Goal: Task Accomplishment & Management: Manage account settings

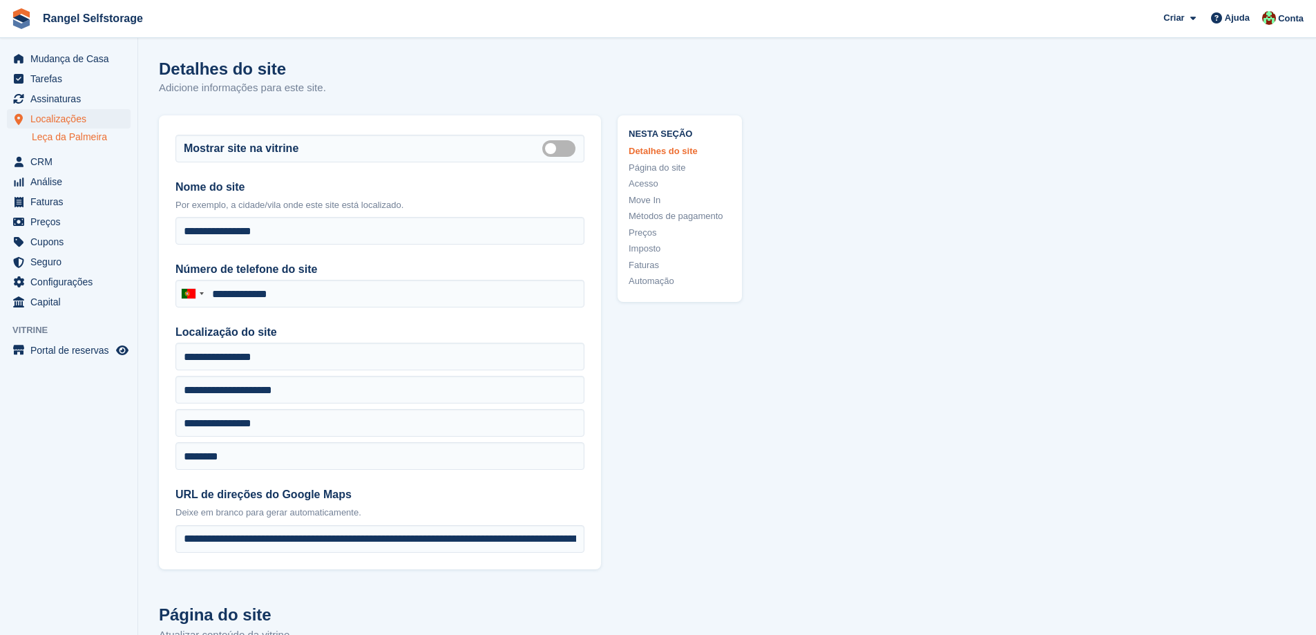
type input "**********"
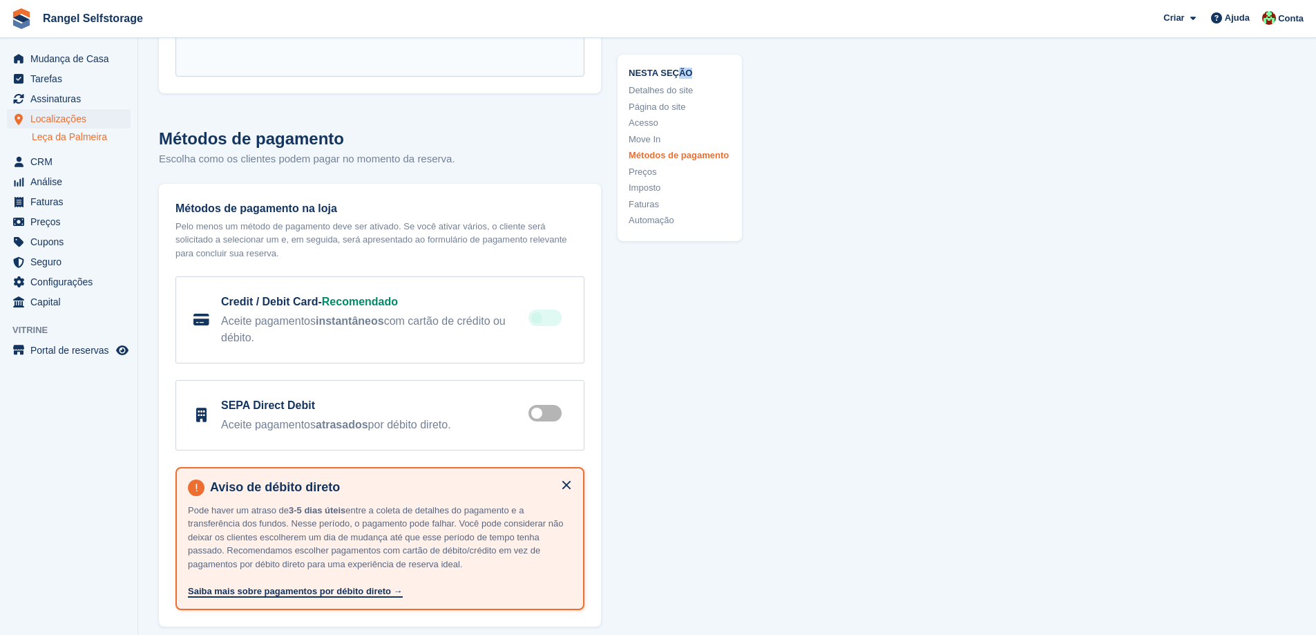
scroll to position [4696, 0]
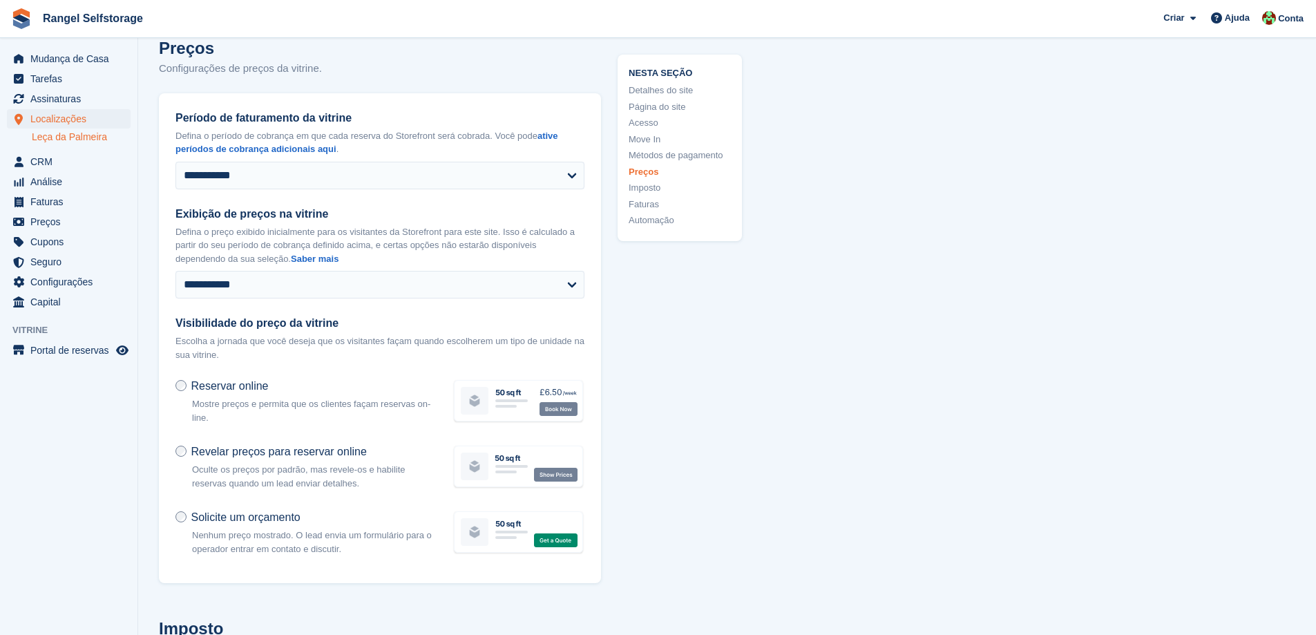
scroll to position [5179, 0]
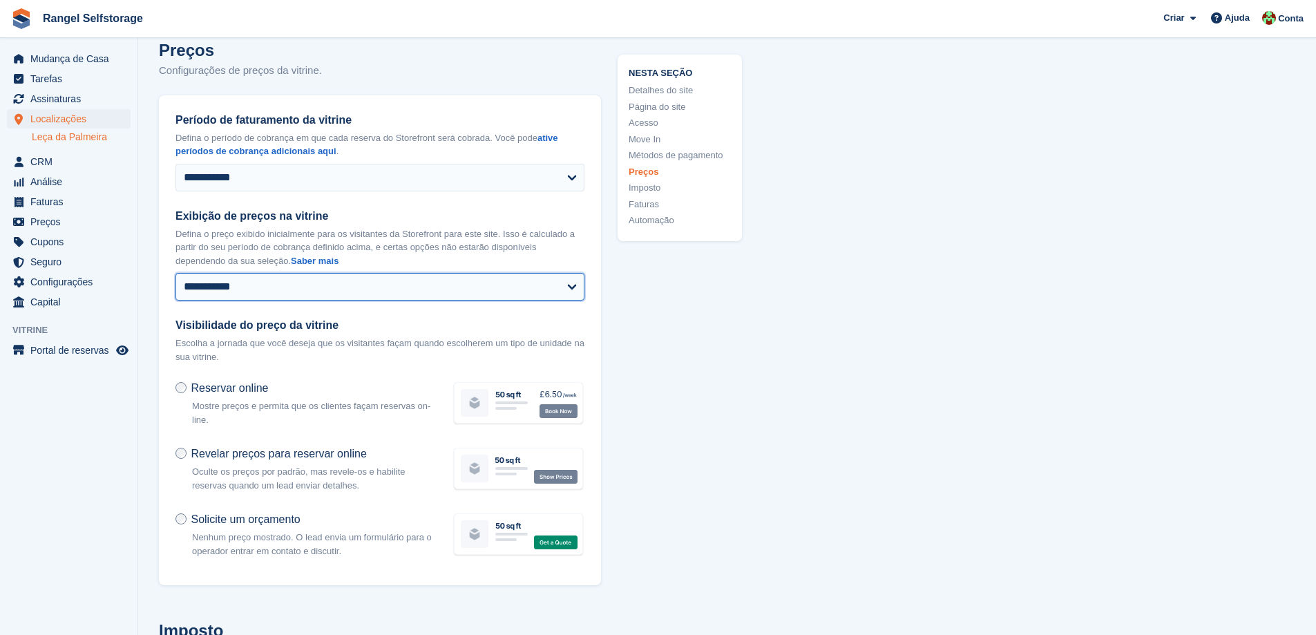
click at [426, 273] on select "**********" at bounding box center [379, 287] width 409 height 28
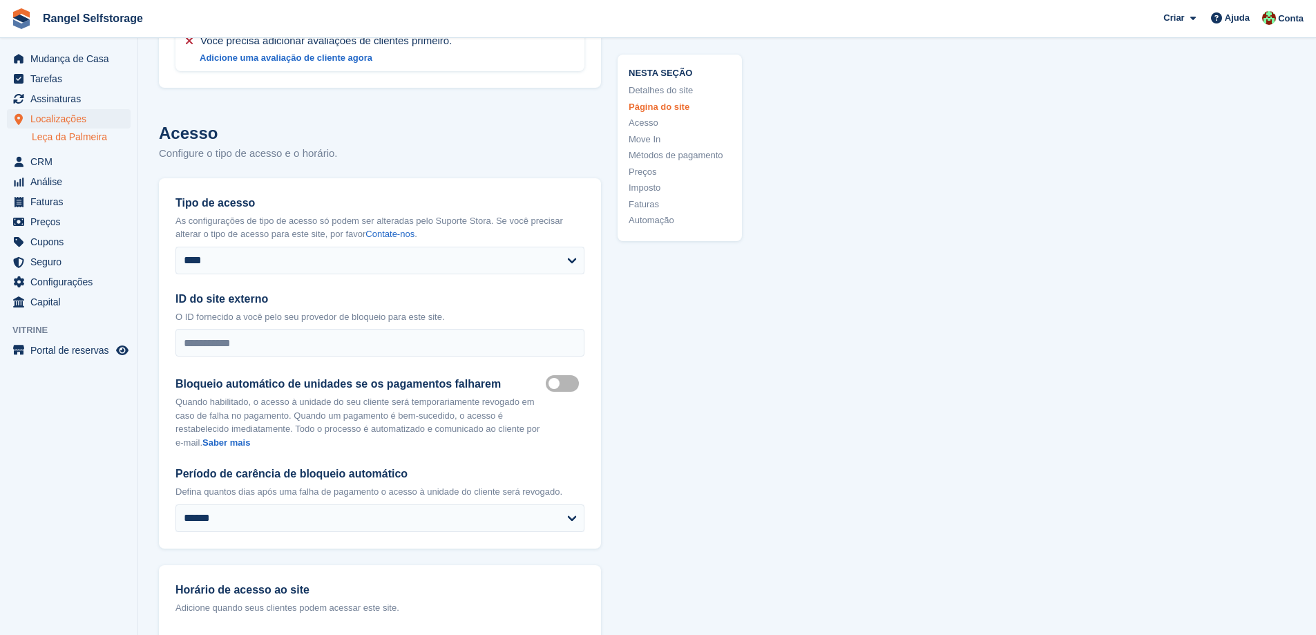
scroll to position [2900, 0]
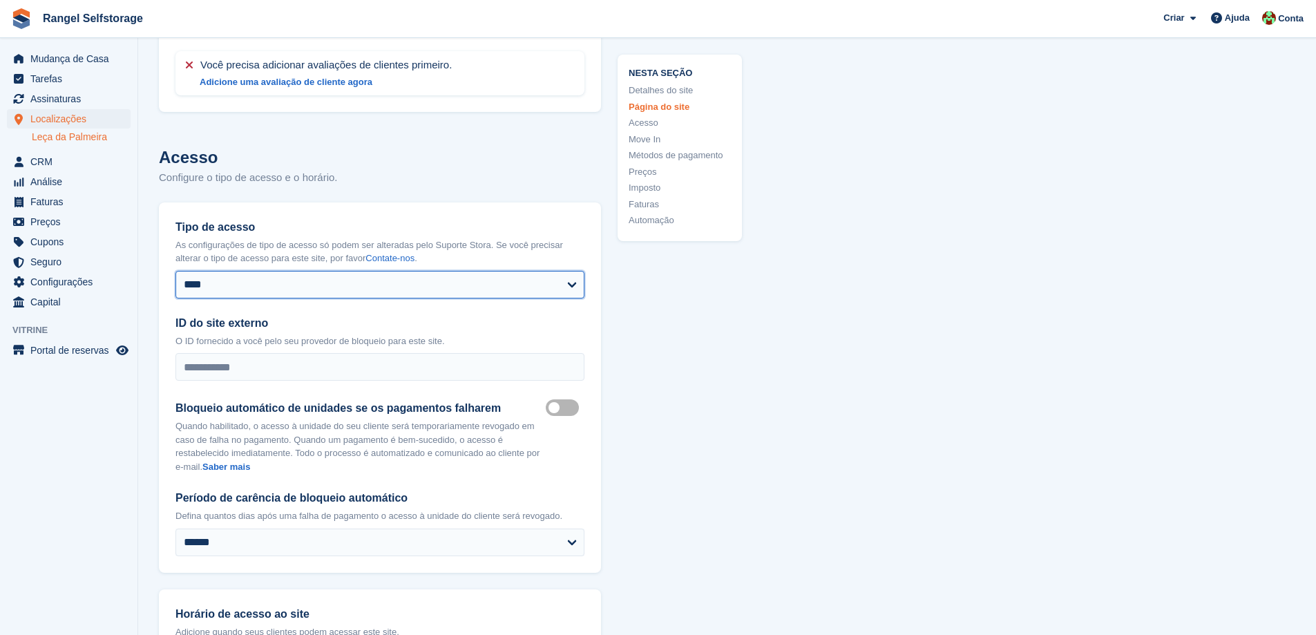
click at [264, 271] on select "**********" at bounding box center [379, 285] width 409 height 28
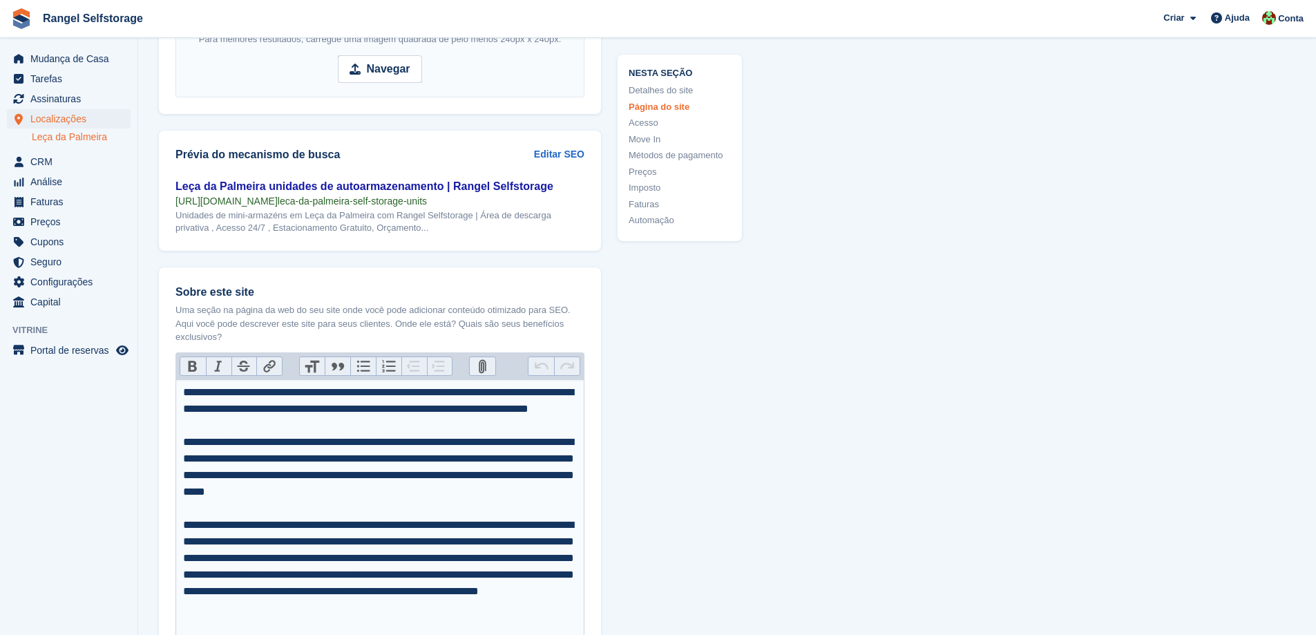
scroll to position [1796, 0]
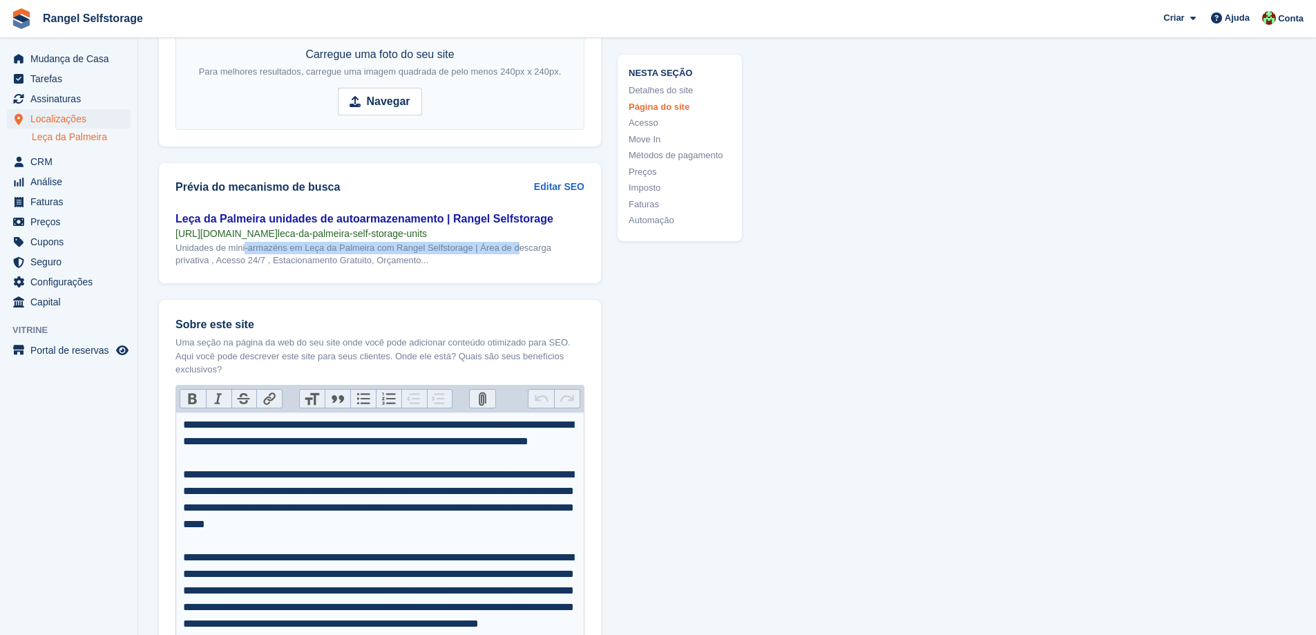
drag, startPoint x: 197, startPoint y: 238, endPoint x: 468, endPoint y: 231, distance: 271.5
click at [468, 242] on div "Unidades de mini-armazéns em Leça da Palmeira com Rangel Selfstorage | Área de …" at bounding box center [379, 254] width 409 height 25
drag, startPoint x: 251, startPoint y: 244, endPoint x: 368, endPoint y: 244, distance: 116.7
click at [368, 244] on div "Unidades de mini-armazéns em Leça da Palmeira com Rangel Selfstorage | Área de …" at bounding box center [379, 254] width 409 height 25
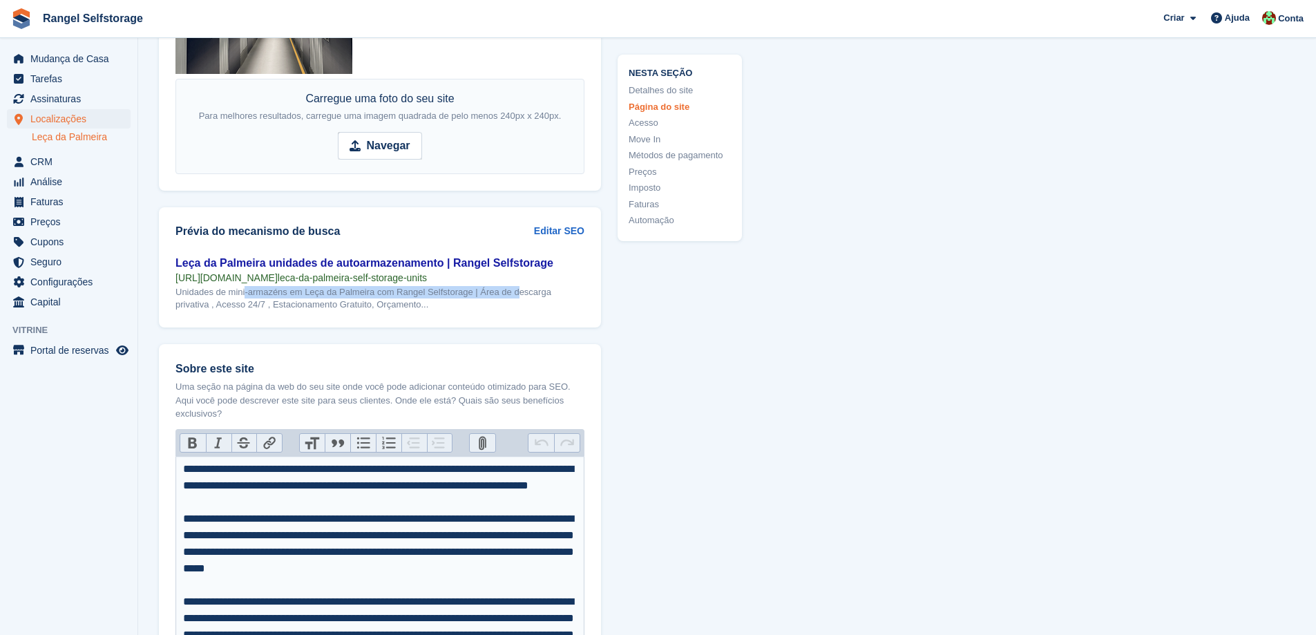
scroll to position [1726, 0]
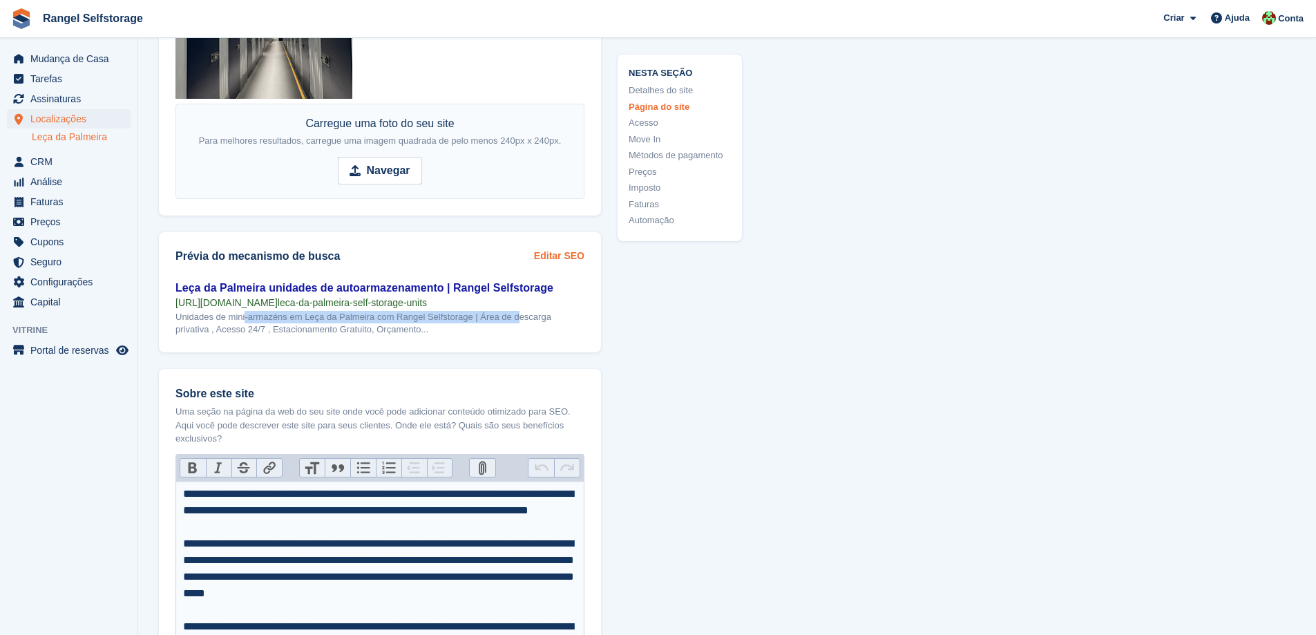
click at [560, 249] on link "Editar SEO" at bounding box center [559, 256] width 50 height 15
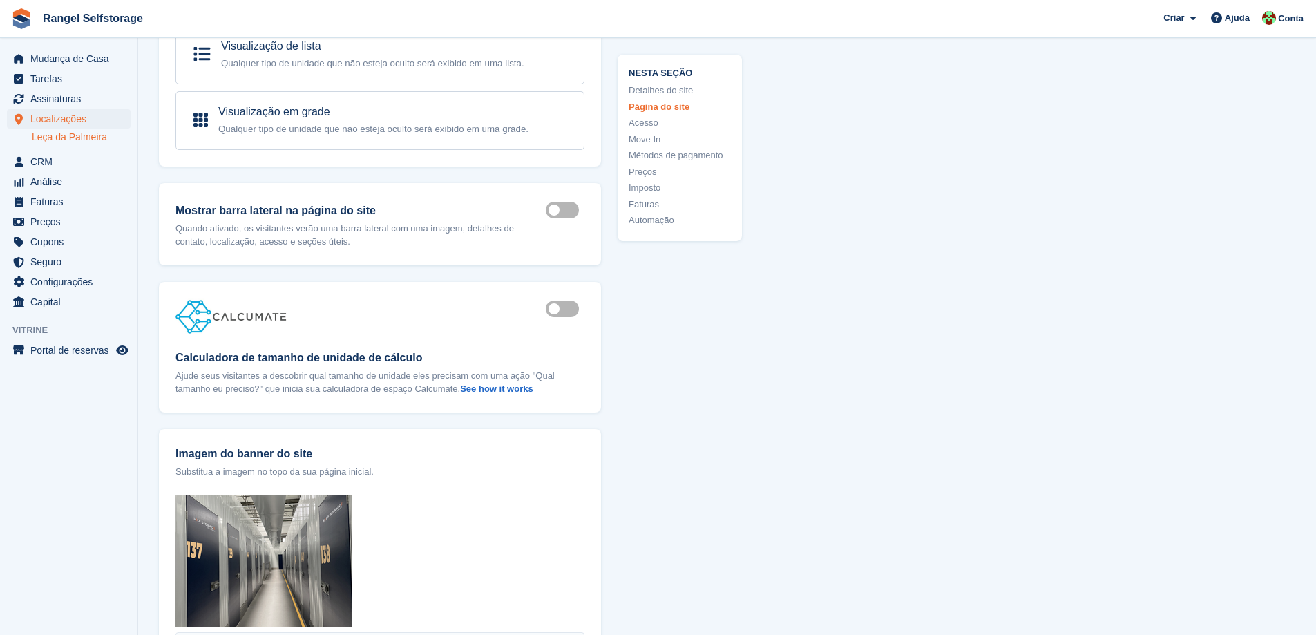
scroll to position [1174, 0]
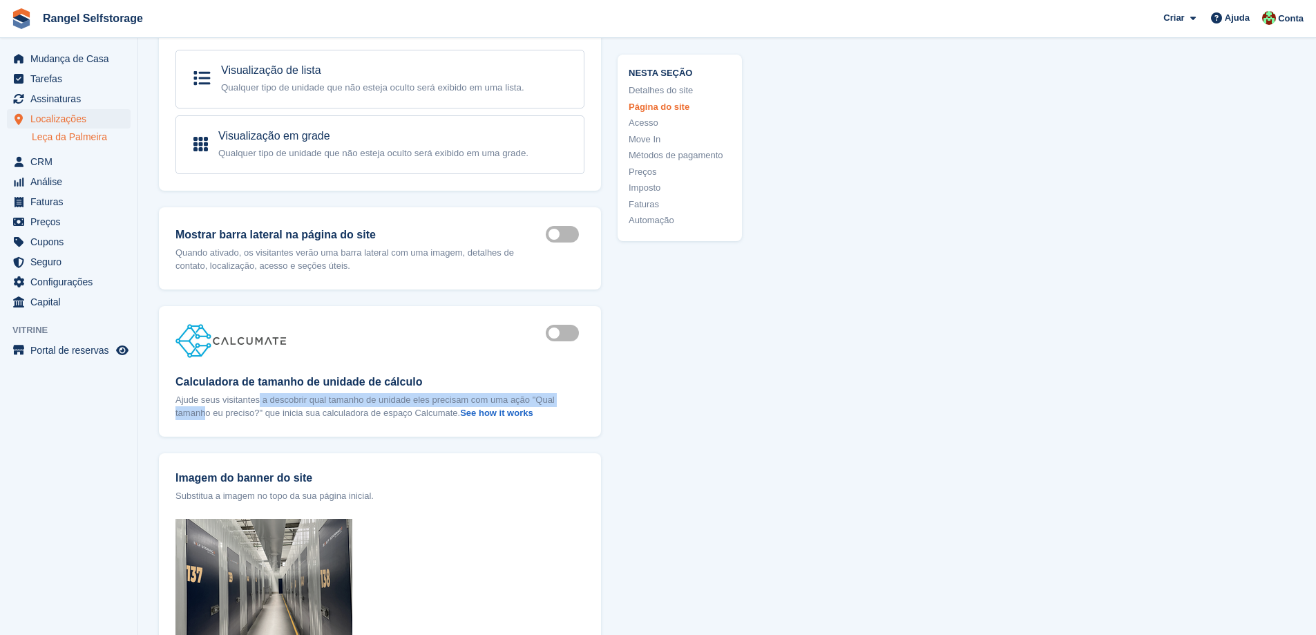
drag, startPoint x: 211, startPoint y: 389, endPoint x: 522, endPoint y: 381, distance: 310.9
click at [522, 393] on p "Ajude seus visitantes a descobrir qual tamanho de unidade eles precisam com uma…" at bounding box center [379, 406] width 409 height 27
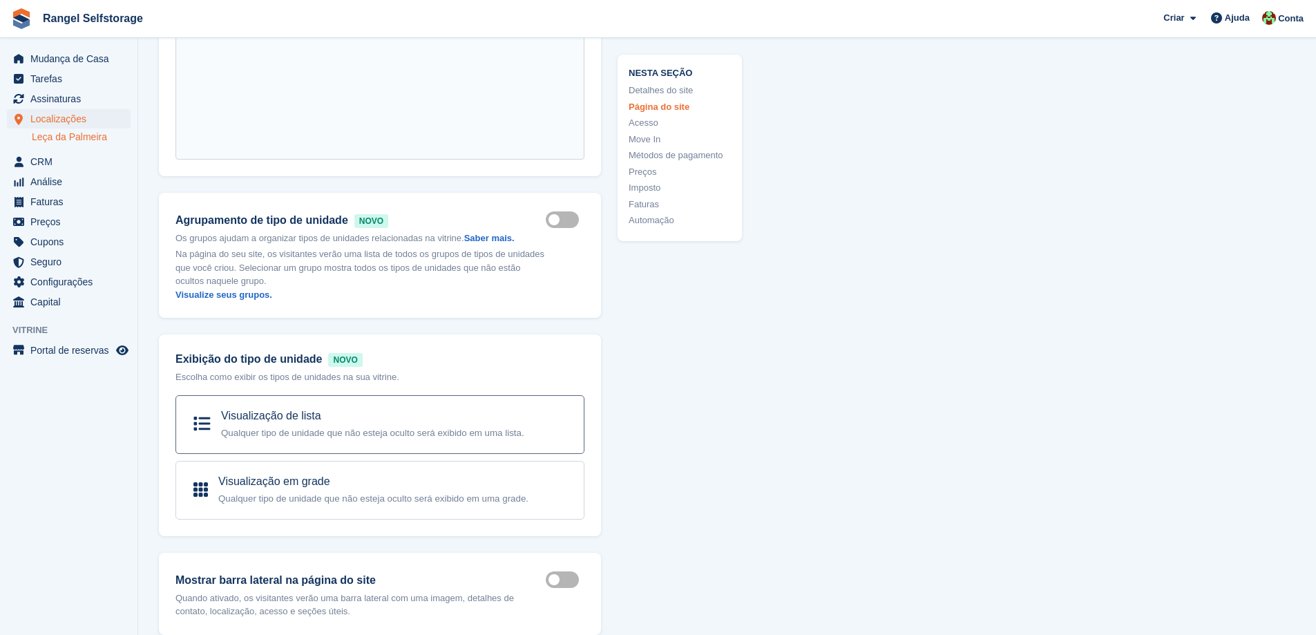
scroll to position [760, 0]
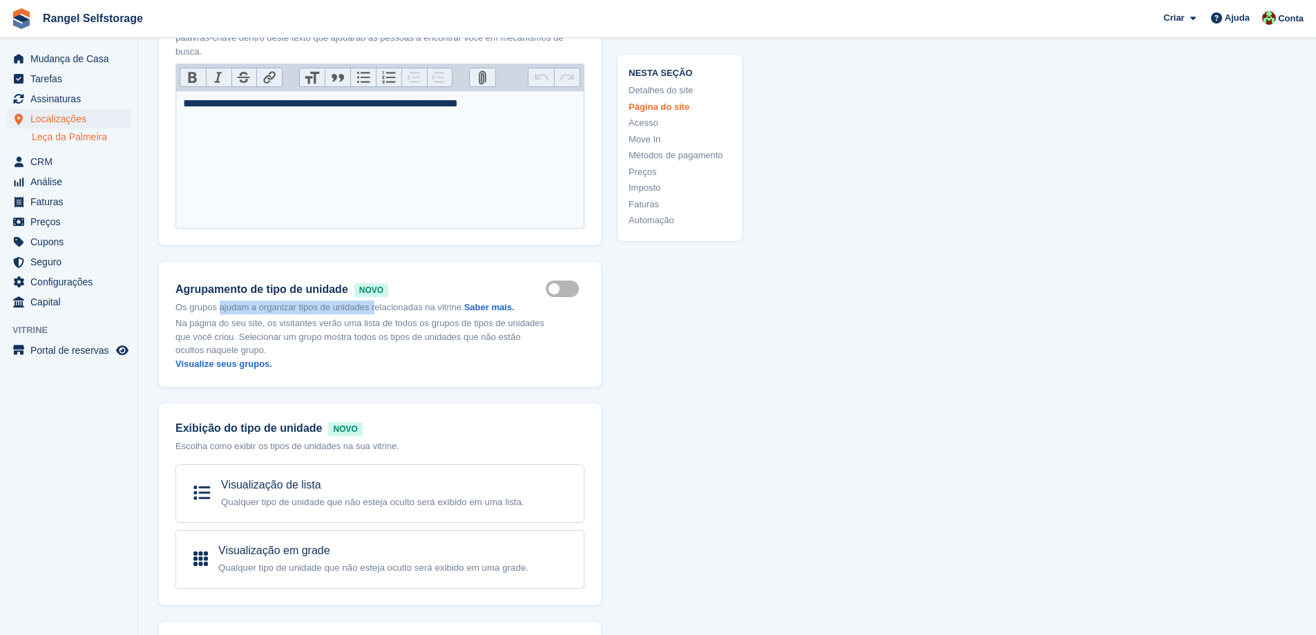
drag, startPoint x: 218, startPoint y: 293, endPoint x: 372, endPoint y: 293, distance: 154.0
click at [372, 300] on p "Os grupos ajudam a organizar tipos de unidades relacionadas na vitrine. Saber m…" at bounding box center [360, 307] width 370 height 14
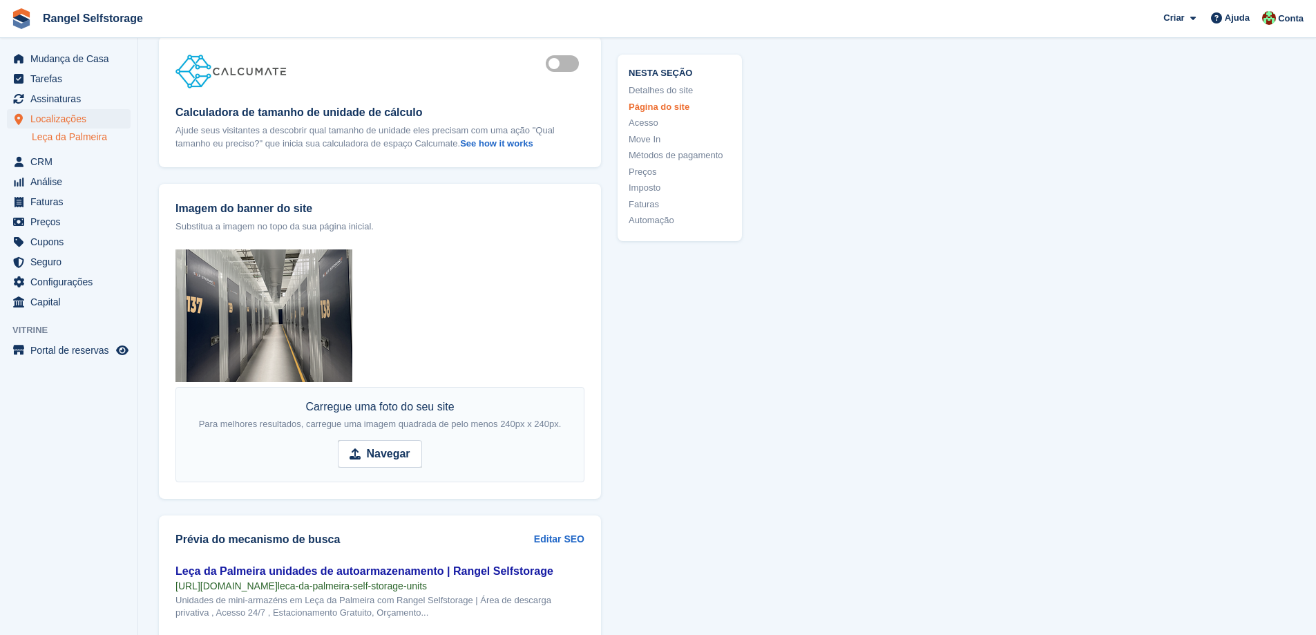
scroll to position [1450, 0]
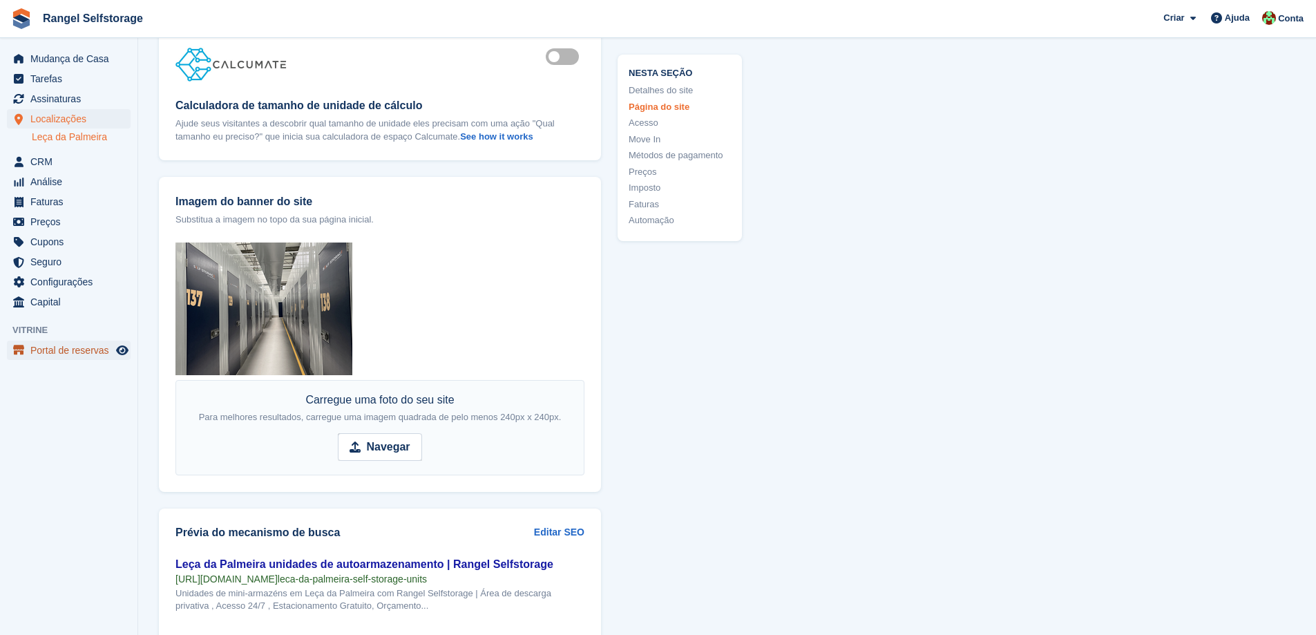
click at [71, 352] on span "Portal de reservas" at bounding box center [71, 349] width 83 height 19
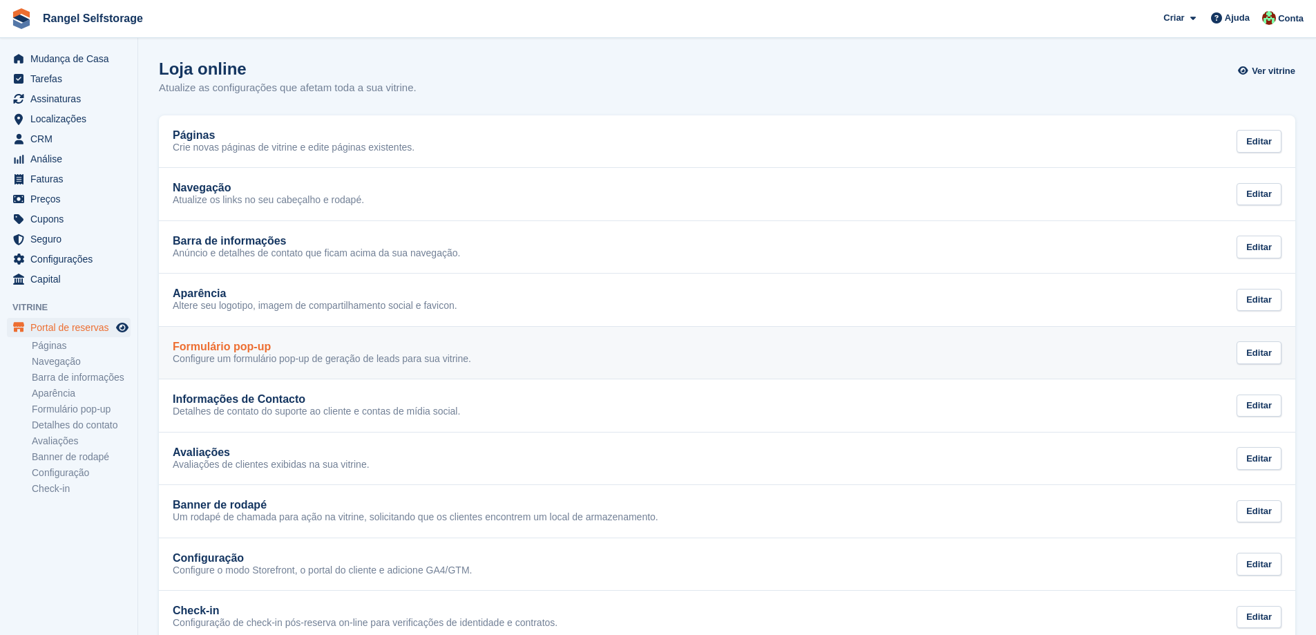
click at [397, 362] on p "Configure um formulário pop-up de geração de leads para sua vitrine." at bounding box center [322, 359] width 298 height 12
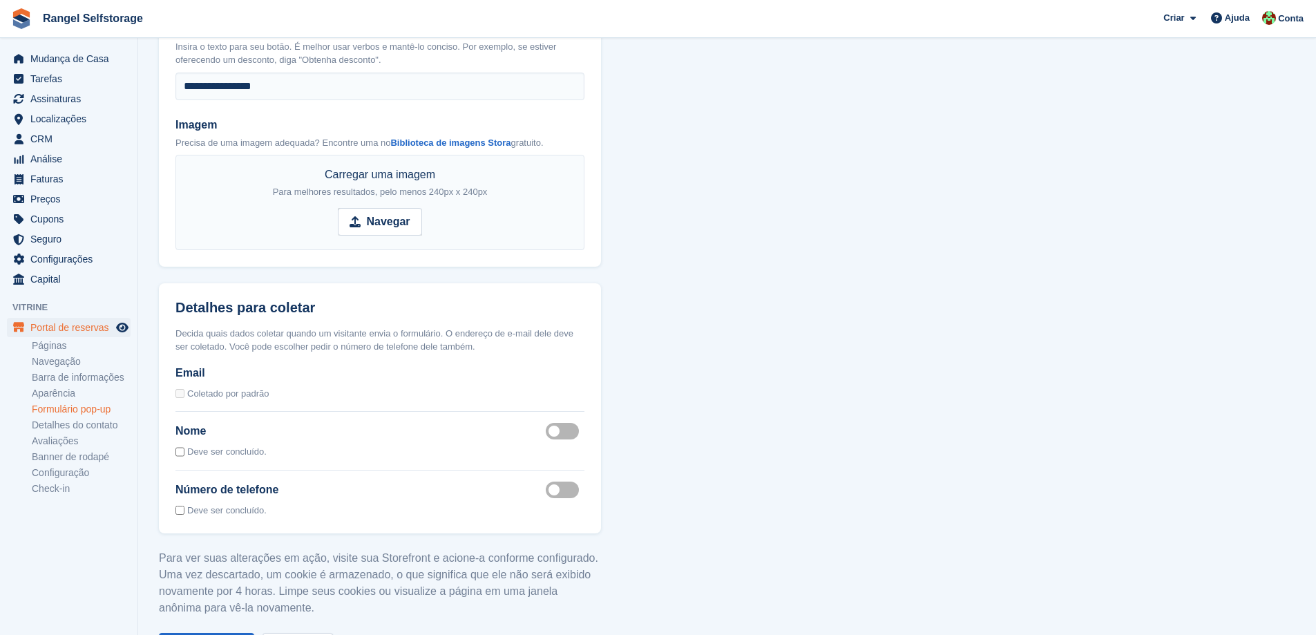
scroll to position [1168, 0]
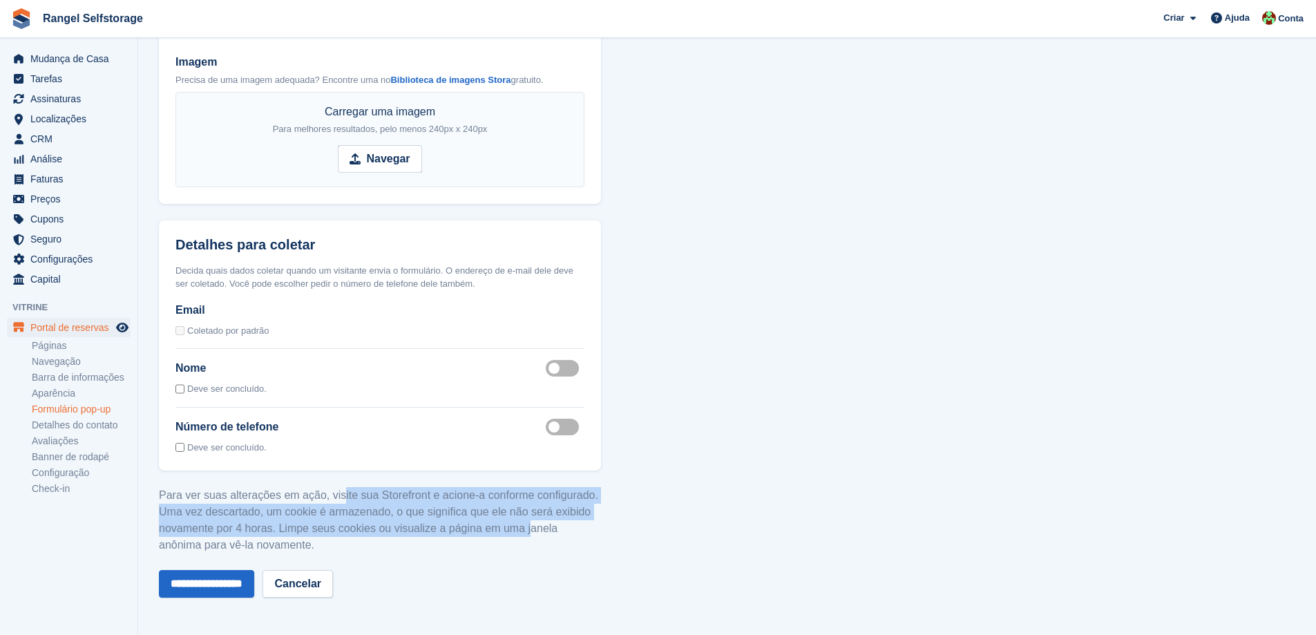
drag, startPoint x: 336, startPoint y: 497, endPoint x: 526, endPoint y: 524, distance: 191.9
click at [526, 524] on p "Para ver suas alterações em ação, visite sua Storefront e acione-a conforme con…" at bounding box center [380, 520] width 442 height 66
click at [253, 532] on p "Para ver suas alterações em ação, visite sua Storefront e acione-a conforme con…" at bounding box center [380, 520] width 442 height 66
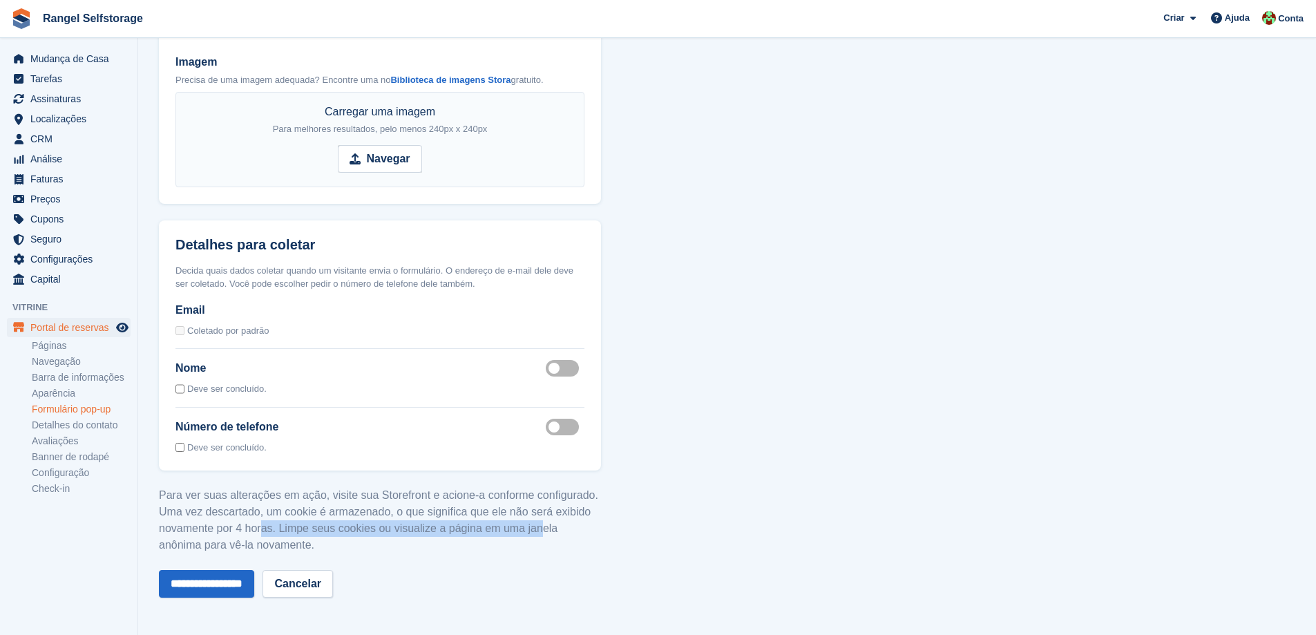
drag, startPoint x: 265, startPoint y: 529, endPoint x: 538, endPoint y: 534, distance: 272.8
click at [538, 534] on p "Para ver suas alterações em ação, visite sua Storefront e acione-a conforme con…" at bounding box center [380, 520] width 442 height 66
drag, startPoint x: 284, startPoint y: 270, endPoint x: 432, endPoint y: 270, distance: 147.8
click at [432, 270] on div "Decida quais dados coletar quando um visitante envia o formulário. O endereço d…" at bounding box center [379, 277] width 409 height 27
drag, startPoint x: 470, startPoint y: 270, endPoint x: 517, endPoint y: 270, distance: 47.0
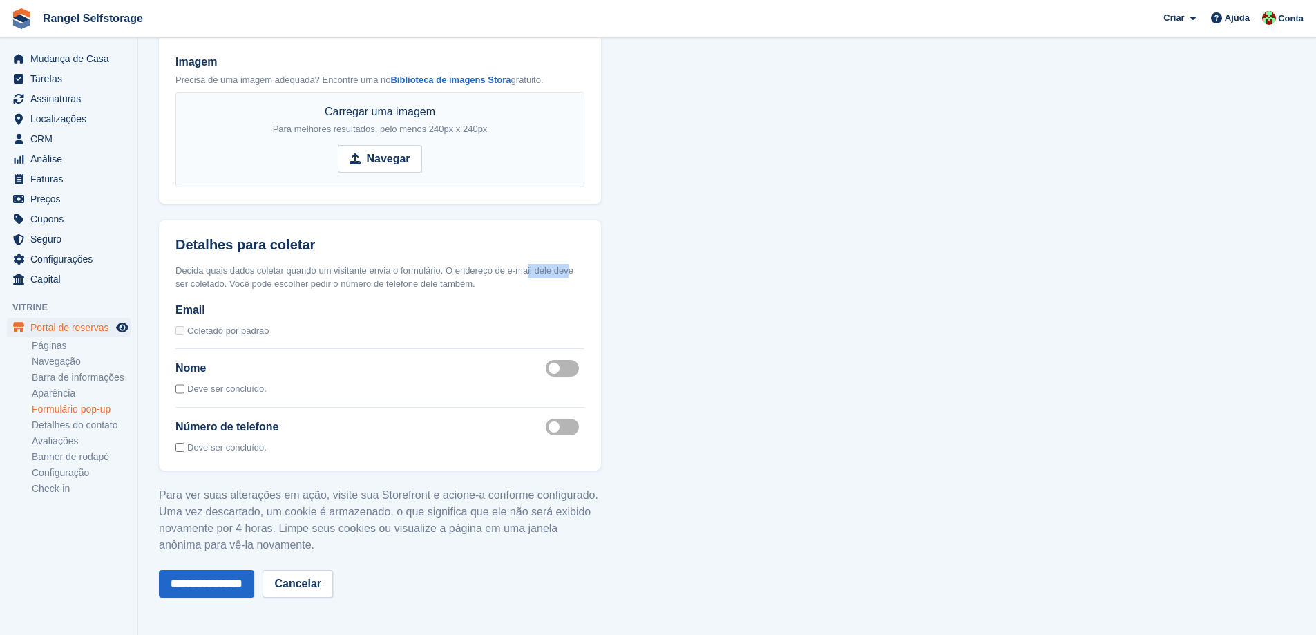
click at [517, 270] on div "Decida quais dados coletar quando um visitante envia o formulário. O endereço d…" at bounding box center [379, 277] width 409 height 27
click at [209, 284] on div "Decida quais dados coletar quando um visitante envia o formulário. O endereço d…" at bounding box center [379, 277] width 409 height 27
drag, startPoint x: 240, startPoint y: 284, endPoint x: 491, endPoint y: 288, distance: 251.4
click at [491, 288] on div "Decida quais dados coletar quando um visitante envia o formulário. O endereço d…" at bounding box center [379, 277] width 409 height 27
click at [552, 425] on label "Phone number enabled" at bounding box center [565, 426] width 39 height 2
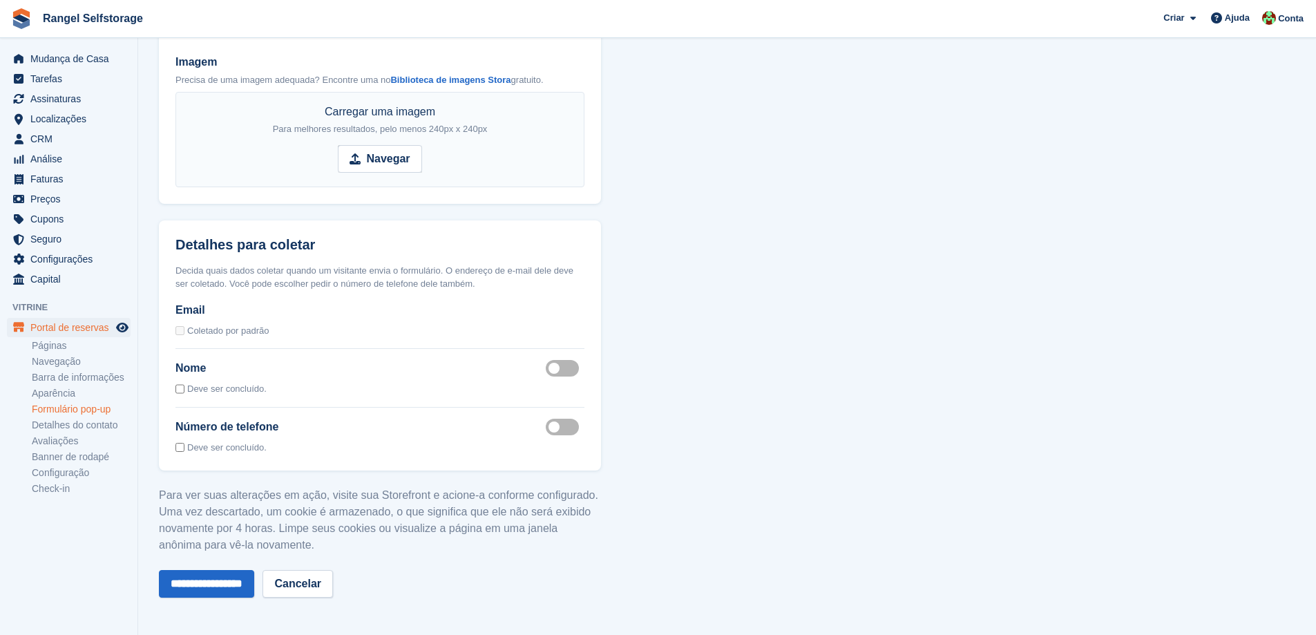
click at [549, 425] on label "Phone number enabled" at bounding box center [565, 426] width 39 height 2
click at [235, 577] on input "**********" at bounding box center [206, 584] width 95 height 28
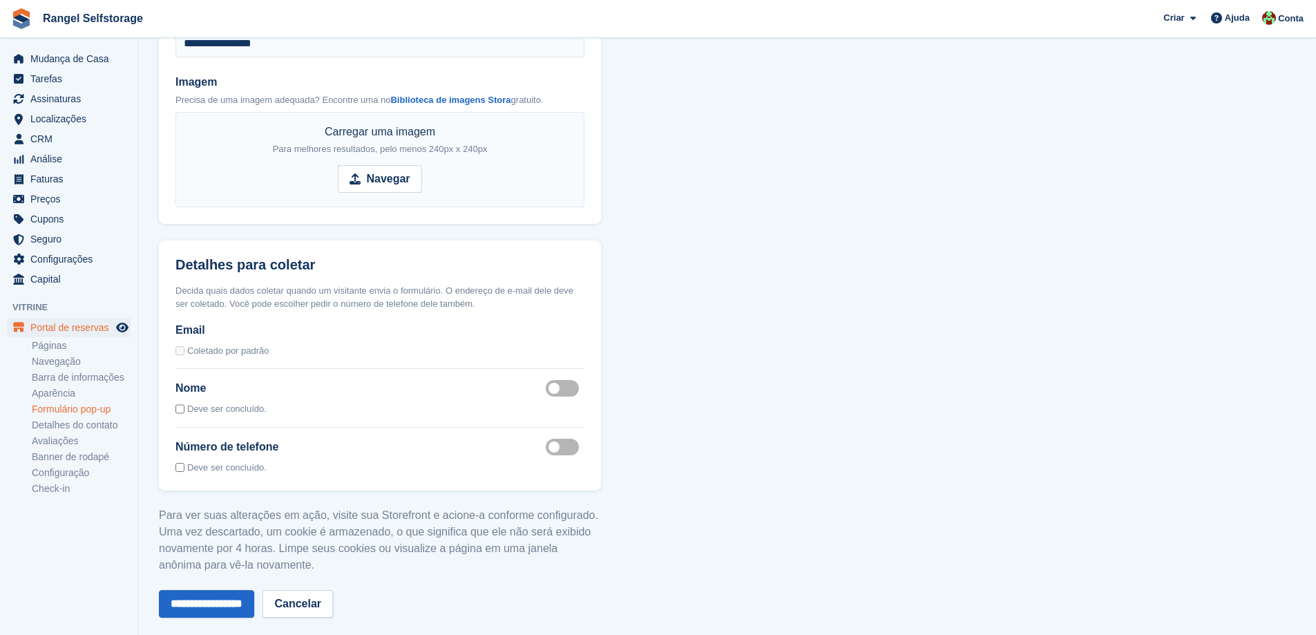
scroll to position [1168, 0]
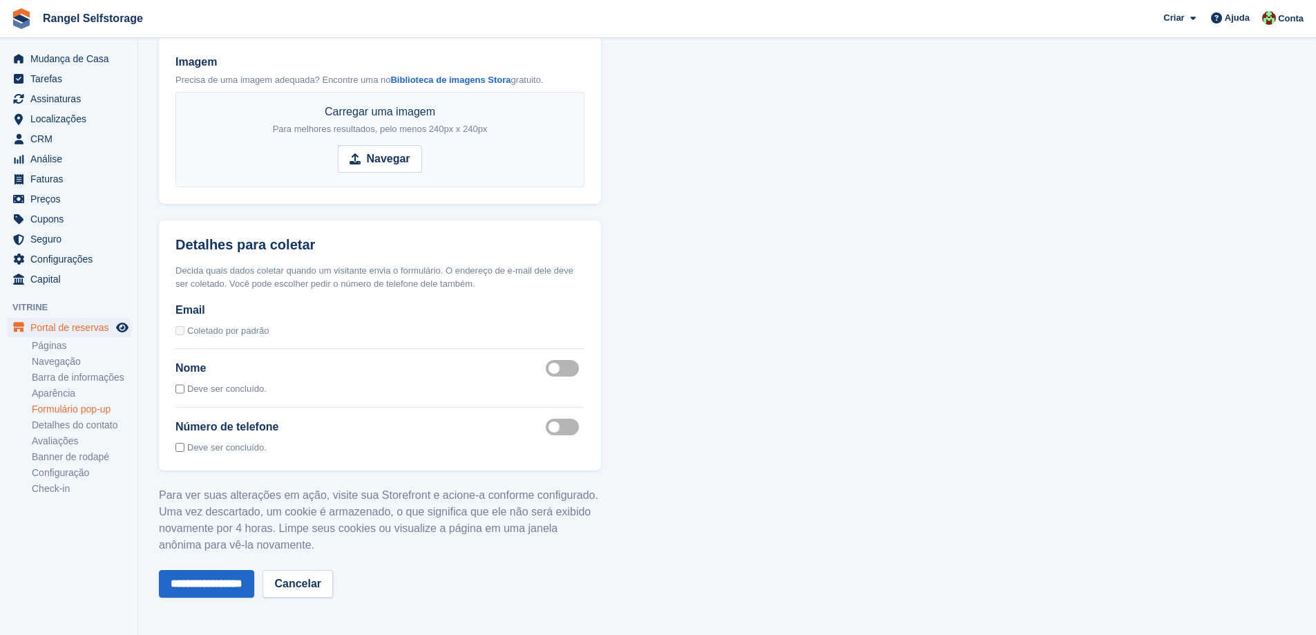
click at [552, 427] on label "Phone number enabled" at bounding box center [565, 426] width 39 height 2
click at [215, 585] on input "**********" at bounding box center [206, 584] width 95 height 28
click at [556, 427] on label "Phone number enabled" at bounding box center [565, 426] width 39 height 2
click at [217, 452] on label "Deve ser concluído." at bounding box center [226, 448] width 79 height 14
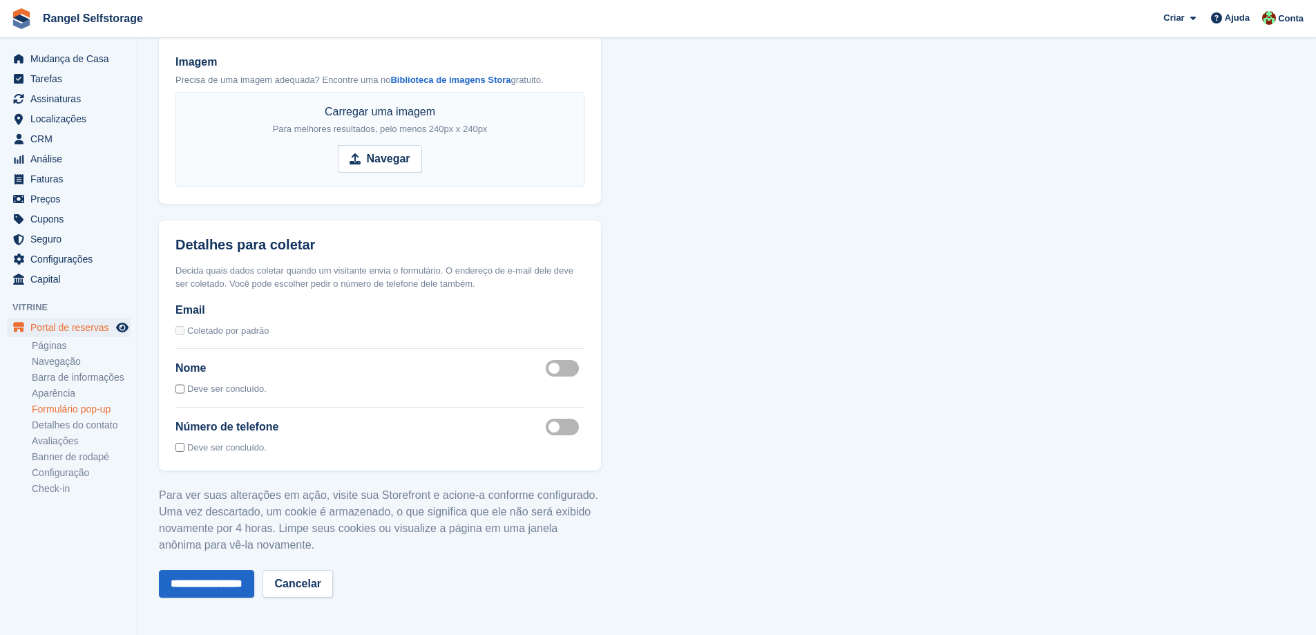
click at [203, 450] on label "Deve ser concluído." at bounding box center [226, 448] width 79 height 14
click at [215, 577] on input "**********" at bounding box center [206, 584] width 95 height 28
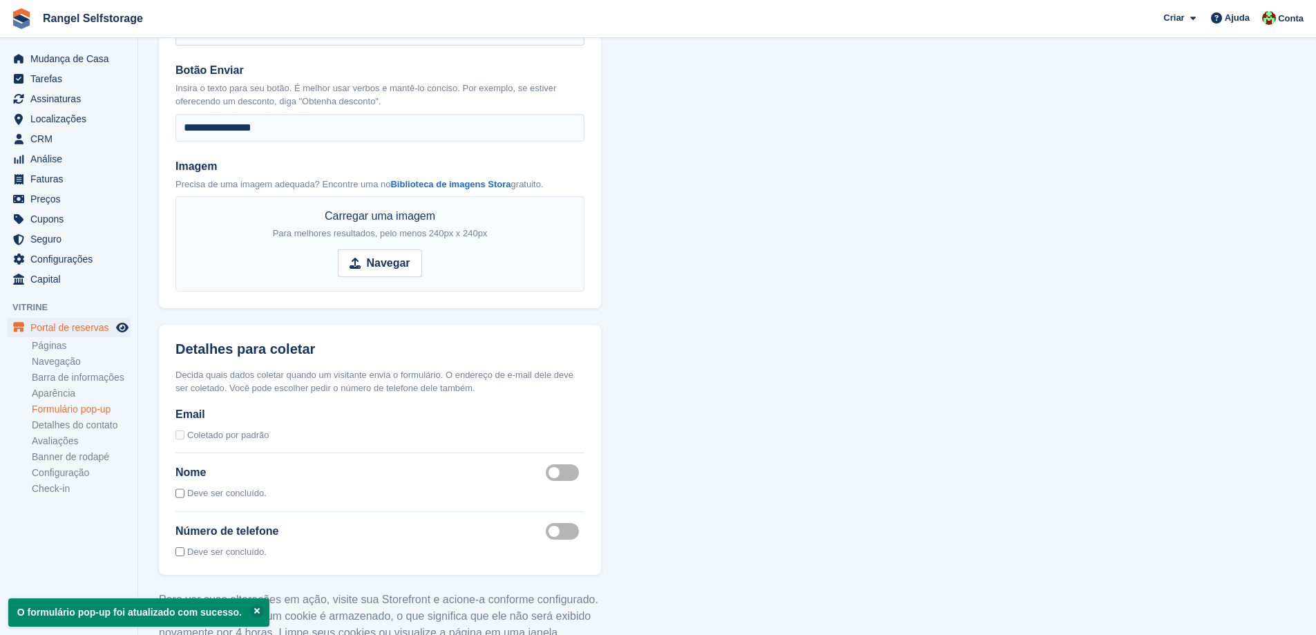
scroll to position [1168, 0]
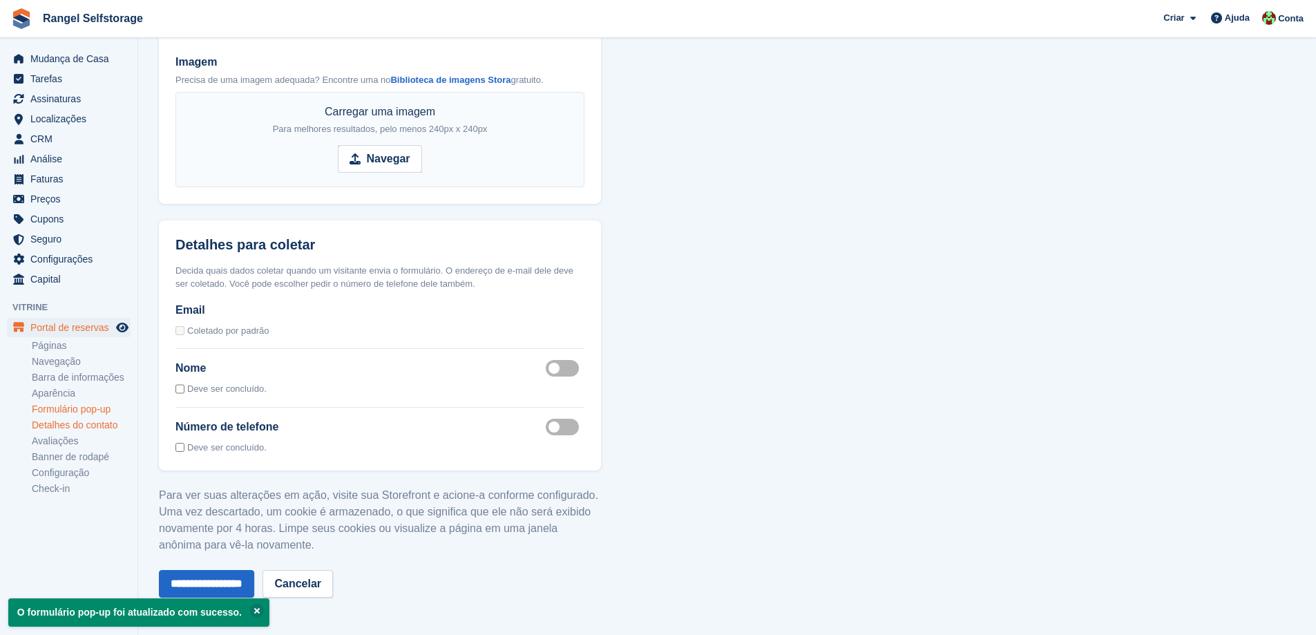
click at [108, 427] on link "Detalhes do contato" at bounding box center [81, 424] width 99 height 13
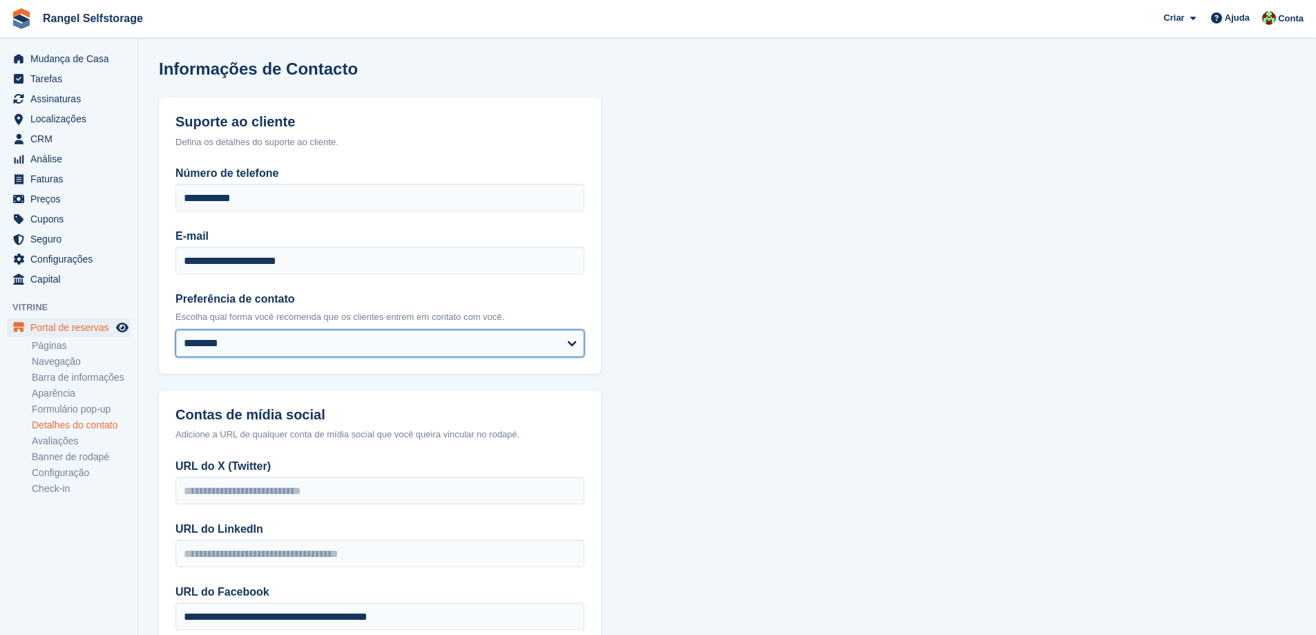
click at [453, 349] on select "******** *****" at bounding box center [379, 343] width 409 height 28
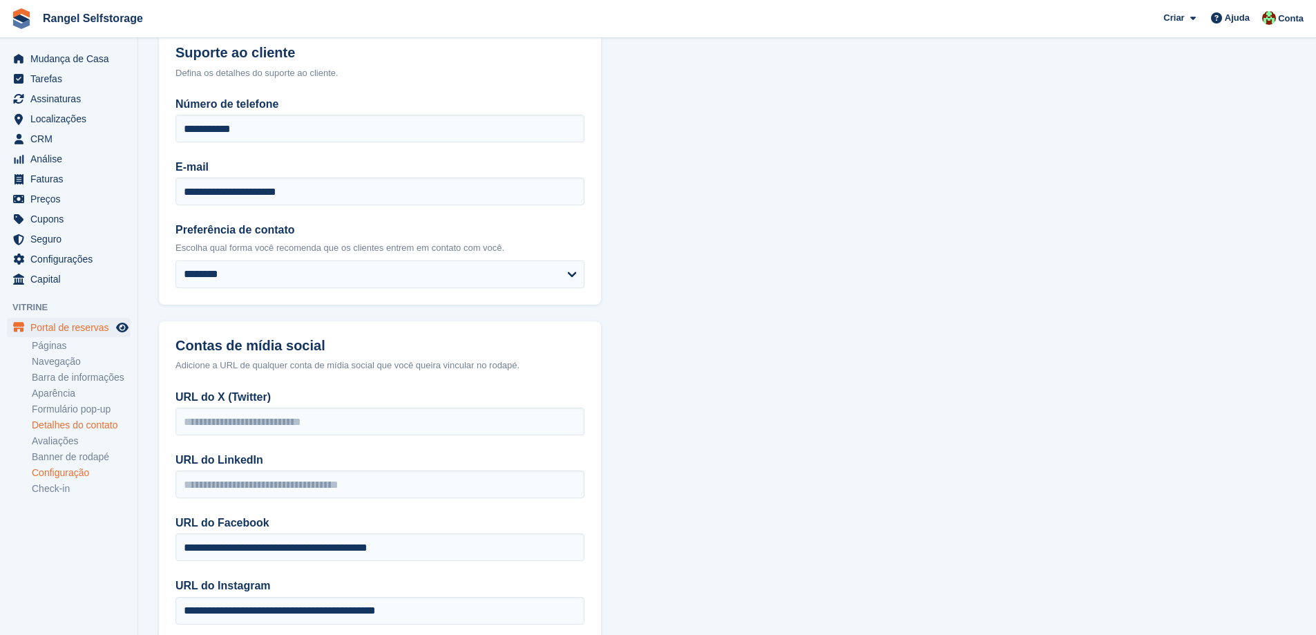
click at [62, 469] on link "Configuração" at bounding box center [81, 472] width 99 height 13
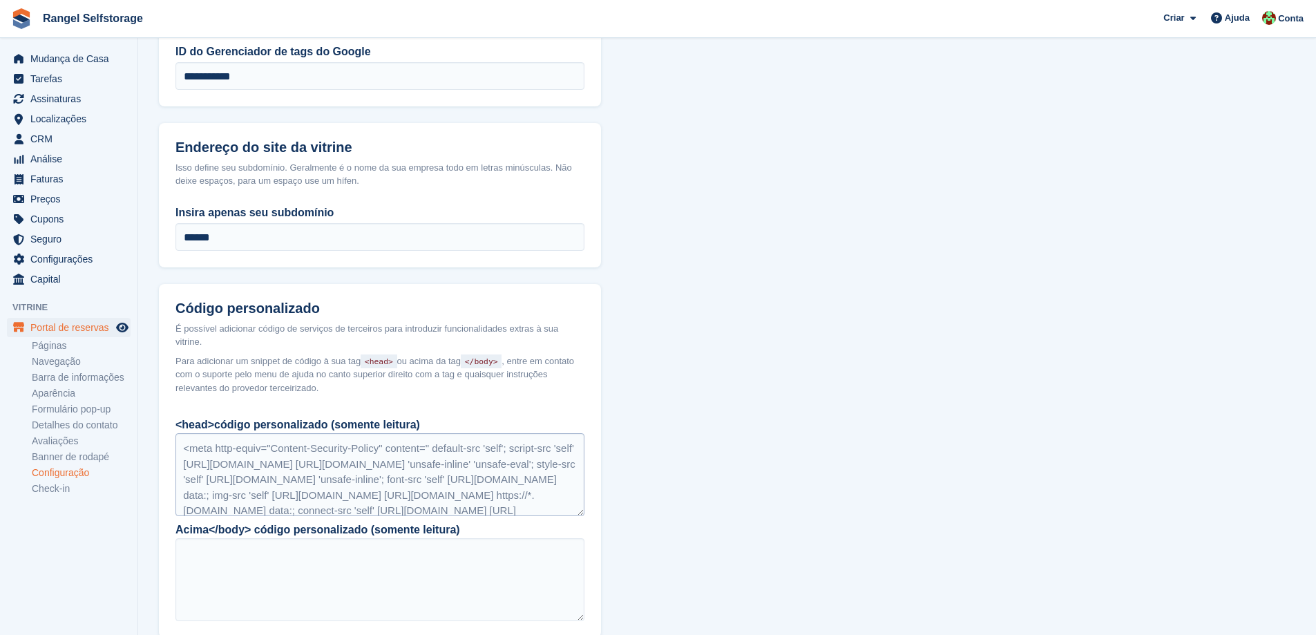
click at [388, 463] on div "<meta http-equiv="Content-Security-Policy" content=" default-src 'self'; script…" at bounding box center [379, 474] width 409 height 83
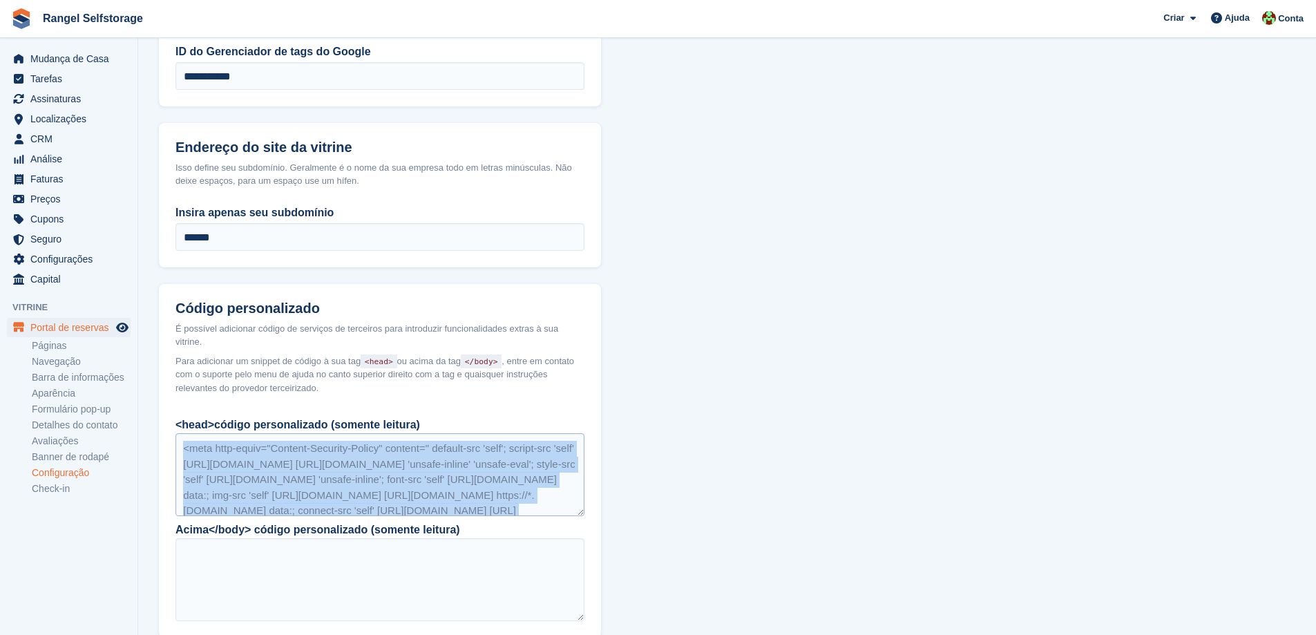
click at [388, 463] on div "<meta http-equiv="Content-Security-Policy" content=" default-src 'self'; script…" at bounding box center [379, 474] width 409 height 83
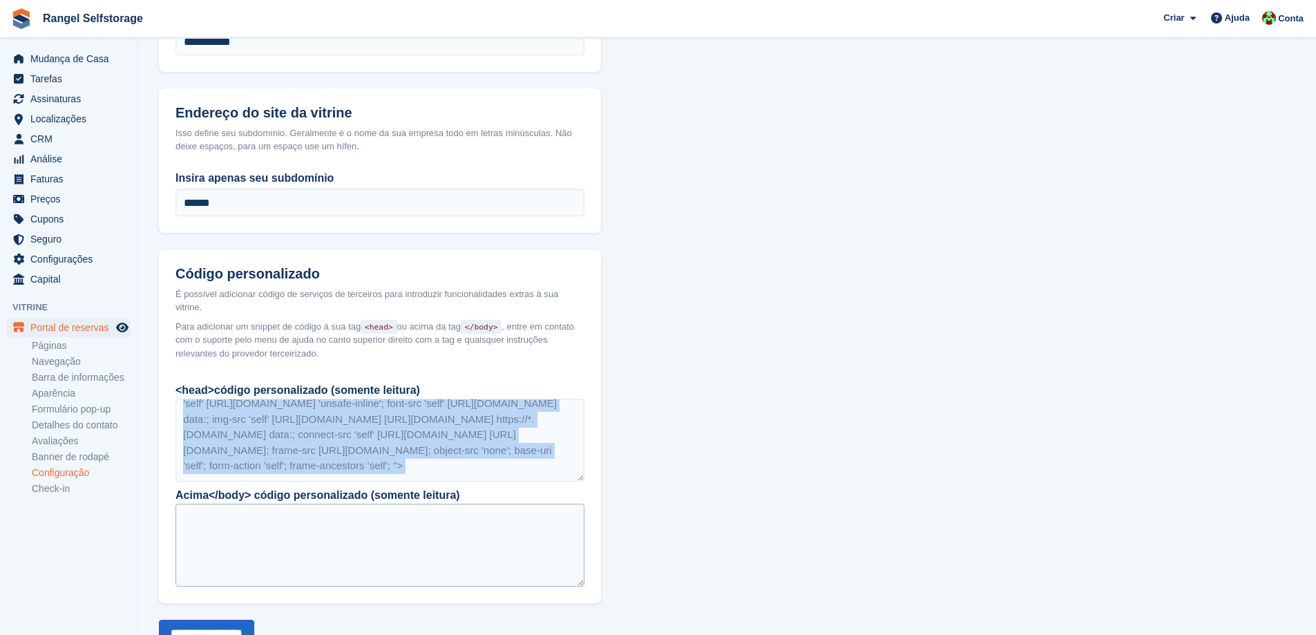
scroll to position [954, 0]
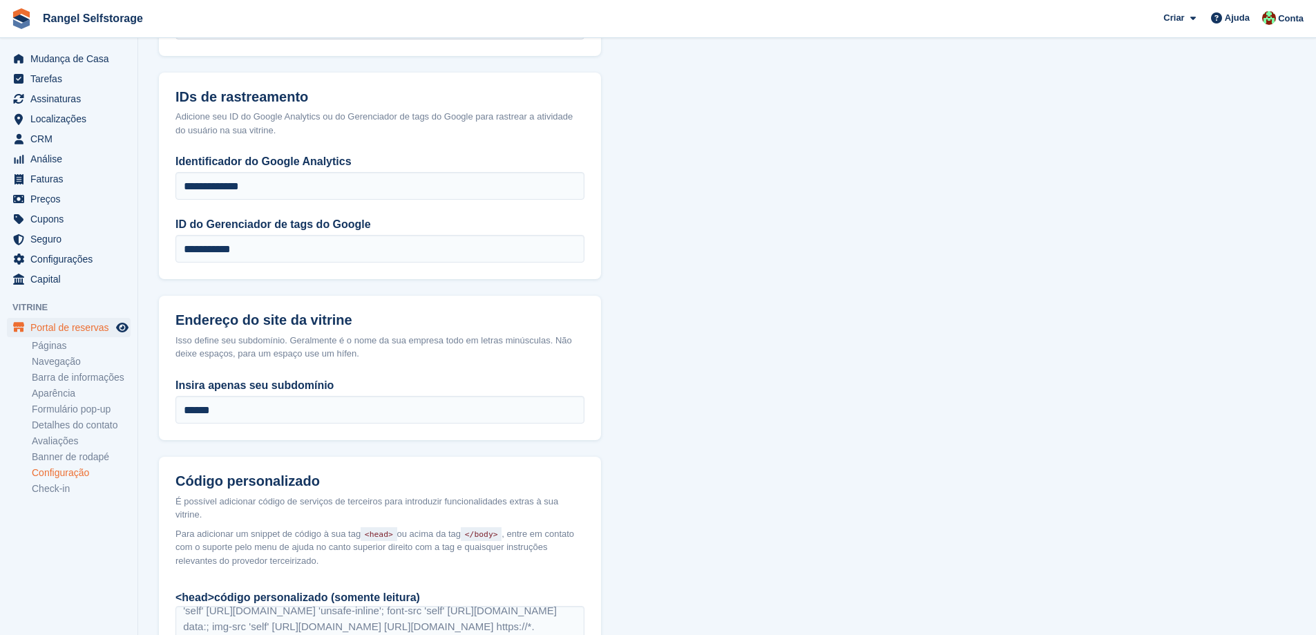
scroll to position [747, 0]
